Goal: Task Accomplishment & Management: Use online tool/utility

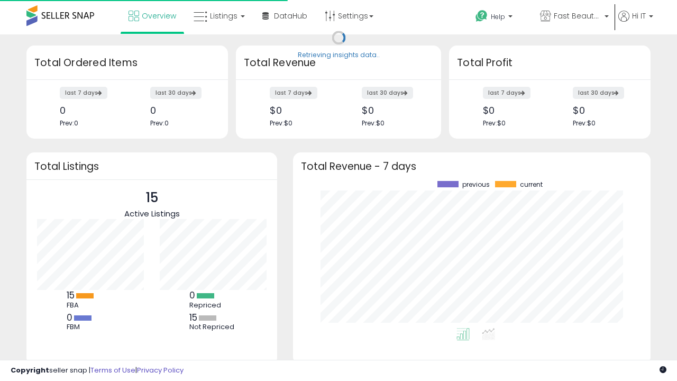
scroll to position [147, 336]
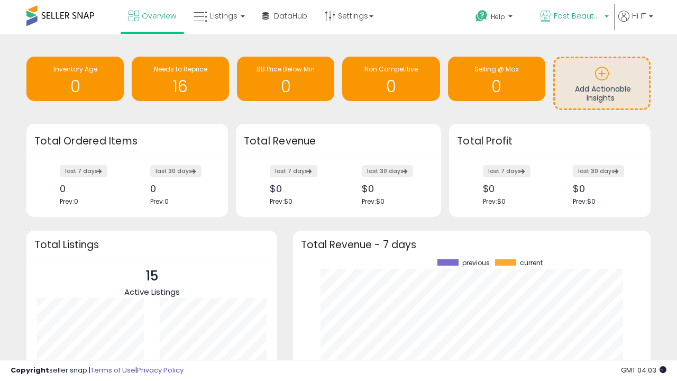
click at [573, 17] on span "Fast Beauty ([GEOGRAPHIC_DATA])" at bounding box center [578, 16] width 48 height 11
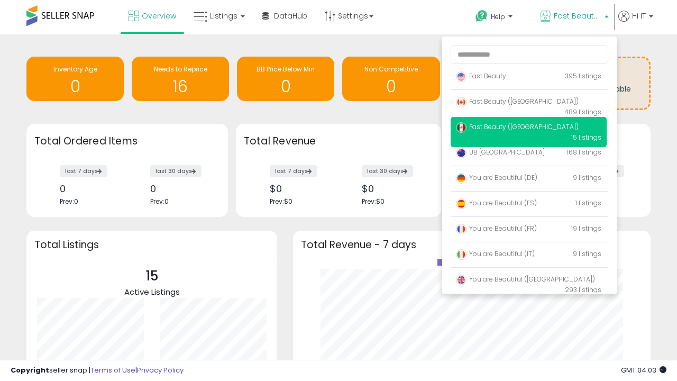
click at [528, 103] on span "Fast Beauty ([GEOGRAPHIC_DATA])" at bounding box center [517, 101] width 123 height 9
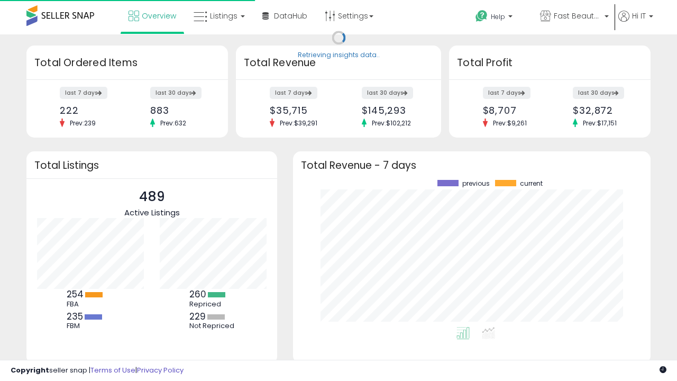
scroll to position [147, 336]
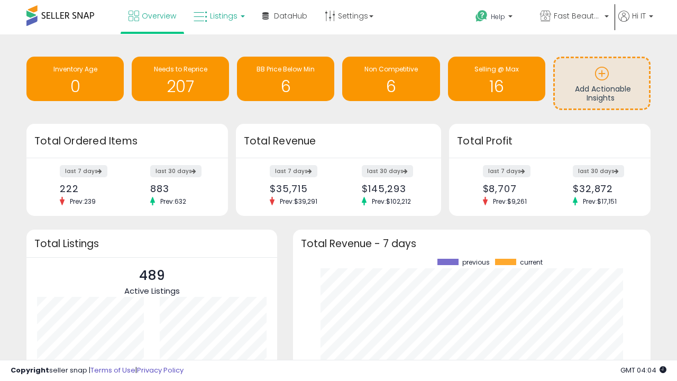
click at [218, 16] on span "Listings" at bounding box center [224, 16] width 28 height 11
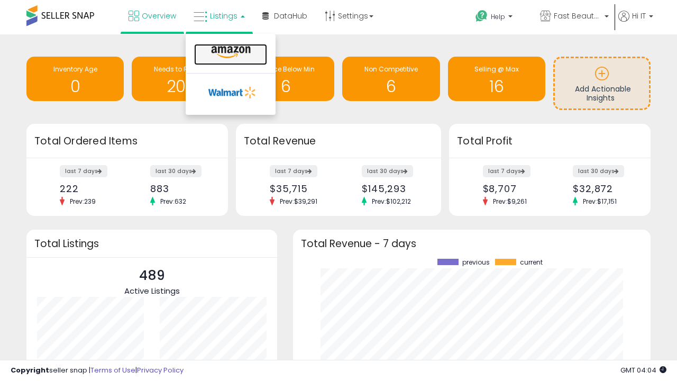
click at [230, 52] on icon at bounding box center [231, 52] width 46 height 14
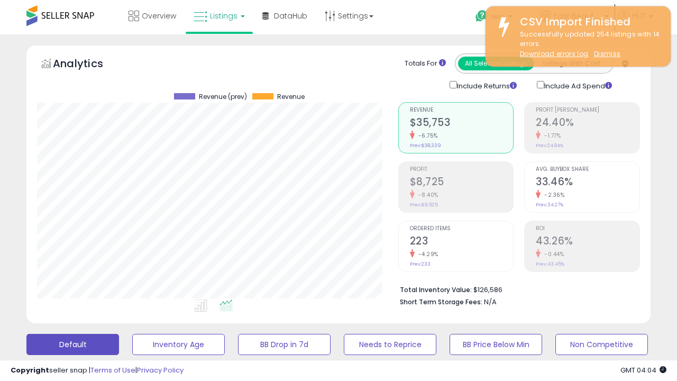
scroll to position [217, 361]
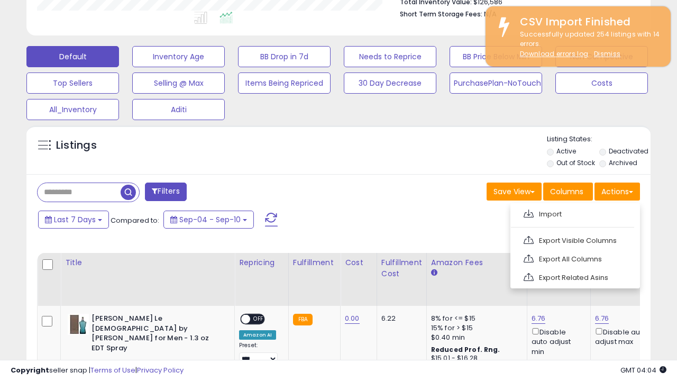
click at [528, 212] on span at bounding box center [529, 213] width 10 height 8
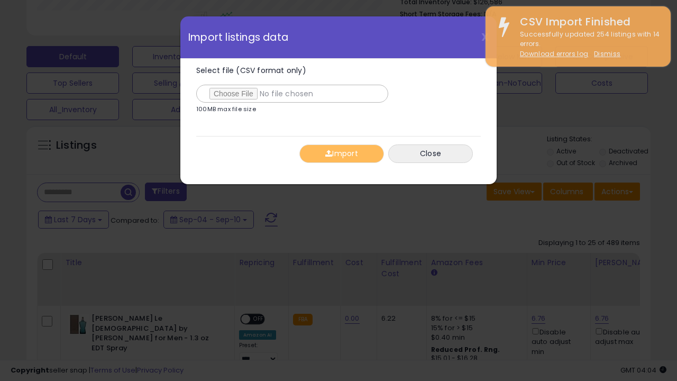
type input "**********"
click at [341, 153] on button "Import" at bounding box center [341, 153] width 85 height 19
